Goal: Task Accomplishment & Management: Use online tool/utility

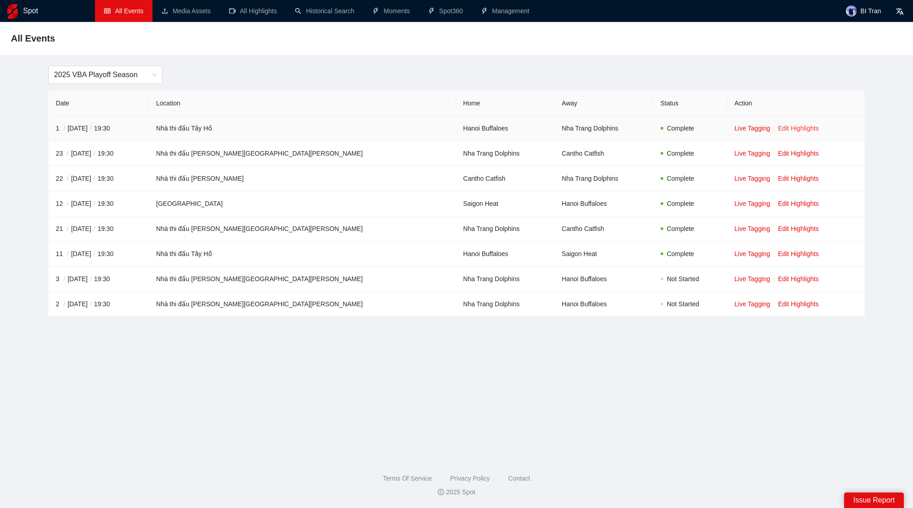
click at [778, 126] on link "Edit Highlights" at bounding box center [798, 128] width 41 height 7
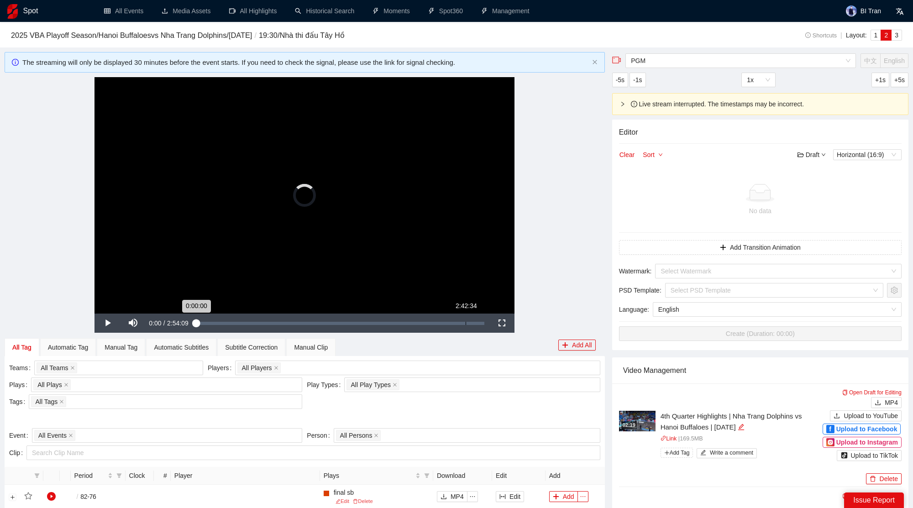
click at [465, 325] on div "Loaded : 0.00% 2:42:34 0:00:00" at bounding box center [341, 323] width 298 height 19
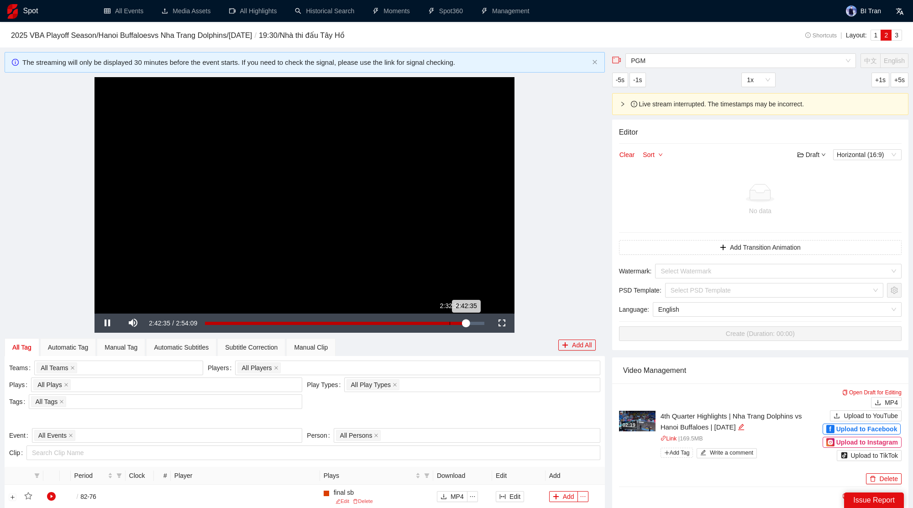
click at [450, 324] on div "2:32:31" at bounding box center [450, 323] width 0 height 3
click at [451, 322] on div "2:33:39" at bounding box center [328, 323] width 246 height 3
click at [451, 322] on div "2:33:40" at bounding box center [328, 323] width 246 height 3
click at [392, 193] on video "Video Player" at bounding box center [304, 195] width 420 height 236
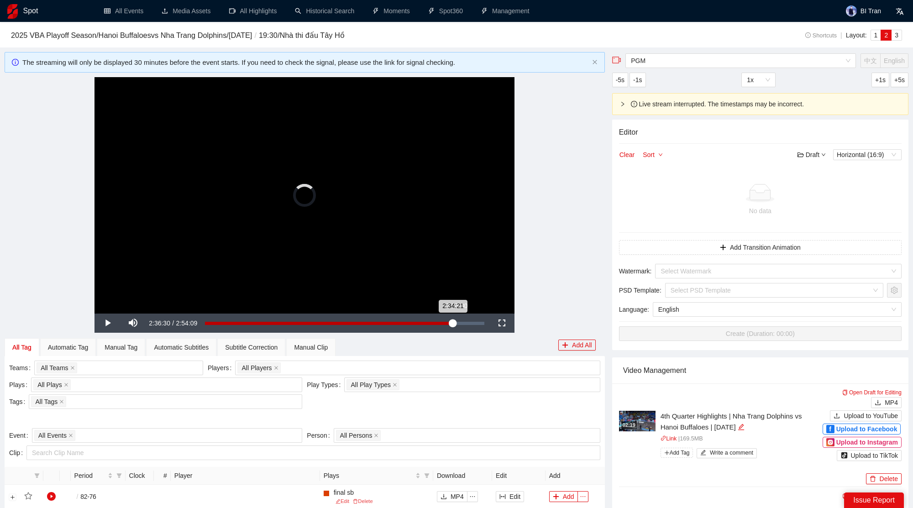
click at [453, 322] on div "2:34:21" at bounding box center [329, 323] width 248 height 3
click at [461, 329] on div "Loaded : 90.19% 2:39:38 2:36:32" at bounding box center [344, 323] width 288 height 19
click at [455, 322] on div "2:39:38" at bounding box center [333, 323] width 256 height 3
click at [446, 320] on div "Loaded : 0.00% 2:30:49 2:30:49" at bounding box center [344, 323] width 288 height 19
click at [447, 322] on div "2:30:49" at bounding box center [326, 323] width 242 height 3
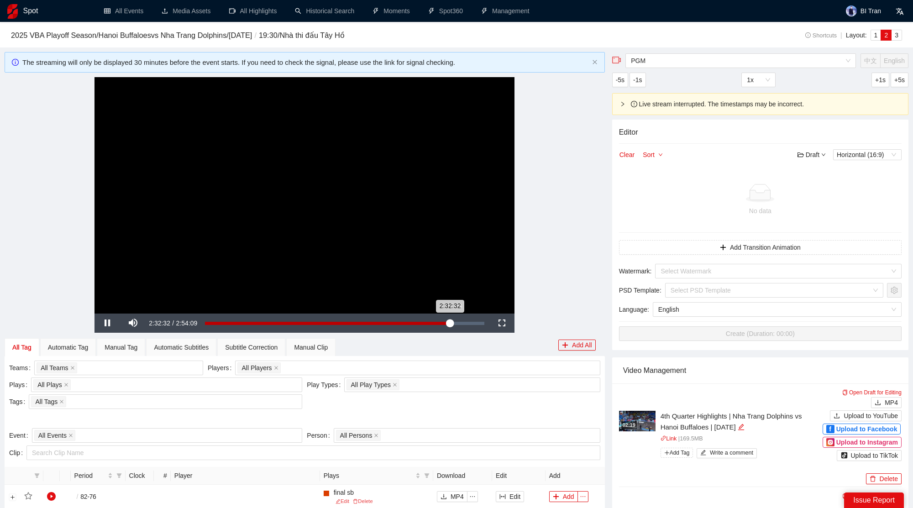
click at [450, 322] on div "2:32:32" at bounding box center [327, 323] width 245 height 3
click at [432, 322] on div "2:32:48" at bounding box center [327, 323] width 245 height 3
click at [422, 323] on div "2:14:52" at bounding box center [421, 323] width 0 height 3
click at [425, 322] on div "2:17:13" at bounding box center [315, 323] width 220 height 3
click at [435, 325] on div "Loaded : 78.82% 2:23:42 2:17:13" at bounding box center [344, 323] width 288 height 19
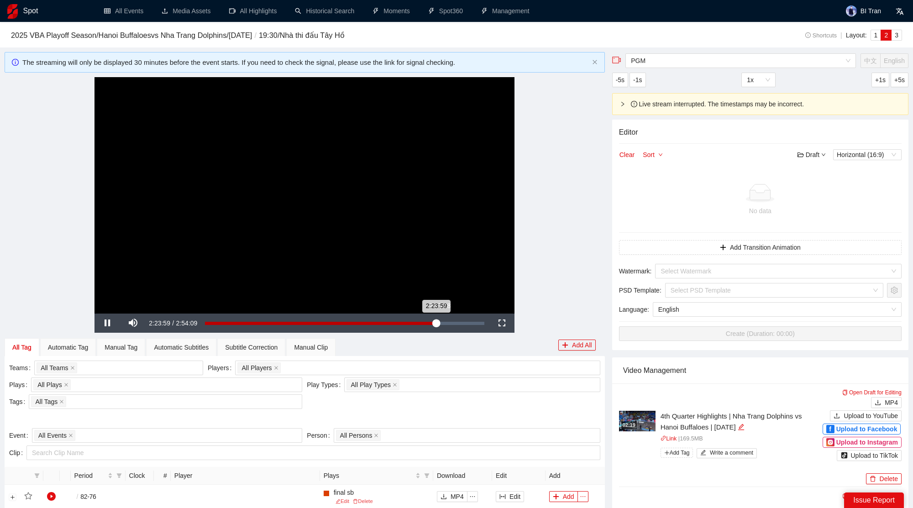
click at [436, 324] on div "2:23:59" at bounding box center [320, 323] width 231 height 3
click at [442, 324] on div "2:27:58" at bounding box center [323, 323] width 237 height 3
click at [442, 322] on div "2:28:02" at bounding box center [323, 323] width 237 height 3
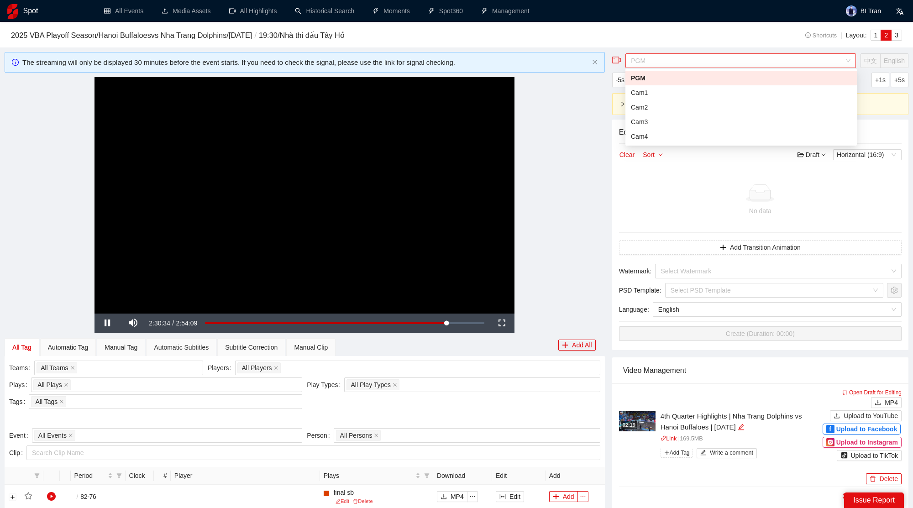
click at [717, 63] on span "PGM" at bounding box center [741, 61] width 220 height 14
click at [679, 92] on div "Cam1" at bounding box center [741, 93] width 220 height 10
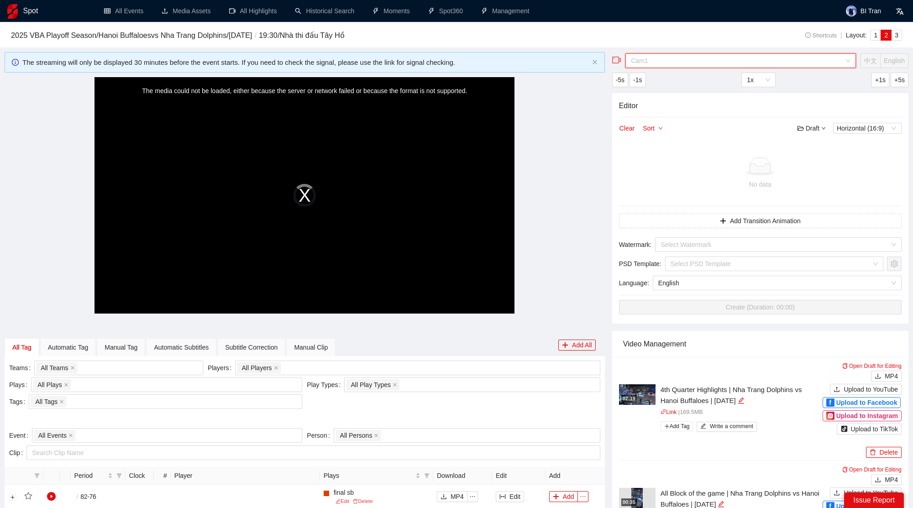
click at [675, 67] on span "Cam1" at bounding box center [741, 61] width 220 height 14
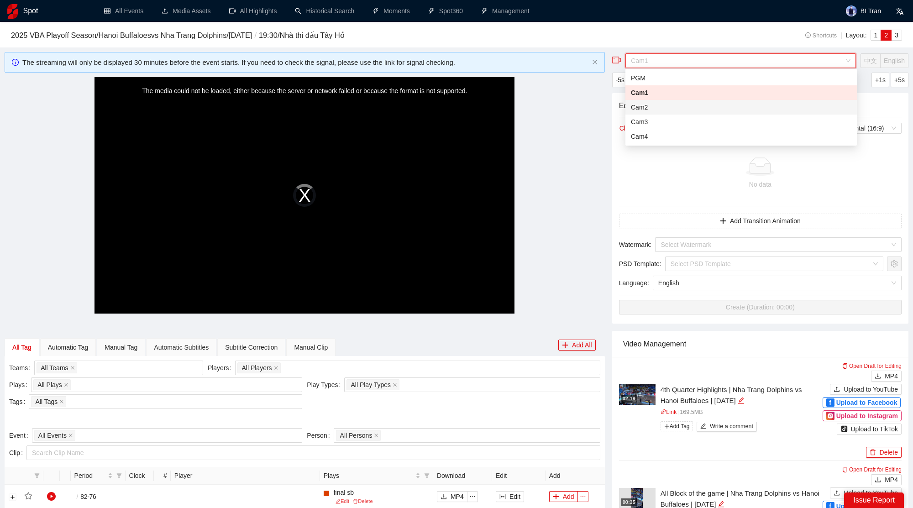
click at [654, 107] on div "Cam2" at bounding box center [741, 107] width 220 height 10
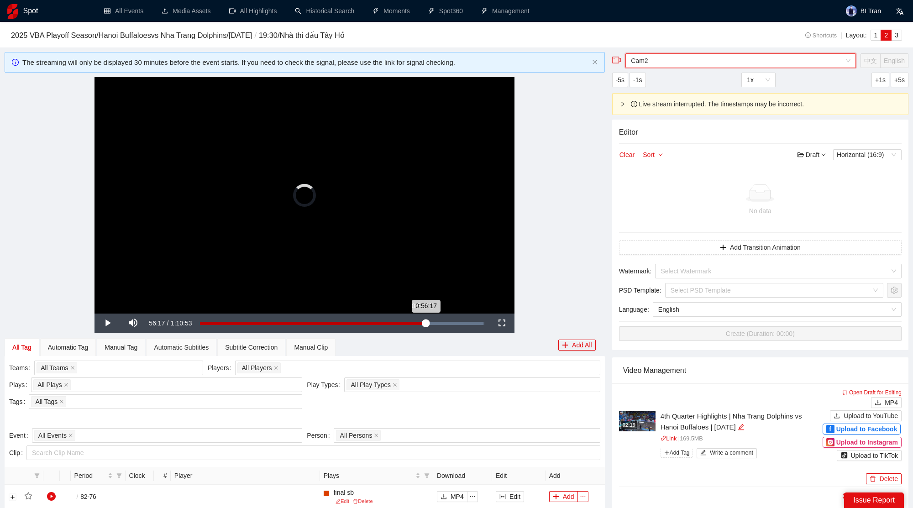
click at [427, 325] on div "Loaded : 99.25% 0:56:17 0:56:17" at bounding box center [342, 323] width 294 height 19
click at [458, 323] on div "Loaded : 0.00% 1:04:24 0:56:17" at bounding box center [344, 323] width 279 height 3
click at [474, 323] on div "Loaded : 0.00% 1:08:27 1:04:24" at bounding box center [344, 323] width 279 height 3
click at [349, 227] on video "Video Player" at bounding box center [304, 195] width 420 height 236
